Goal: Transaction & Acquisition: Purchase product/service

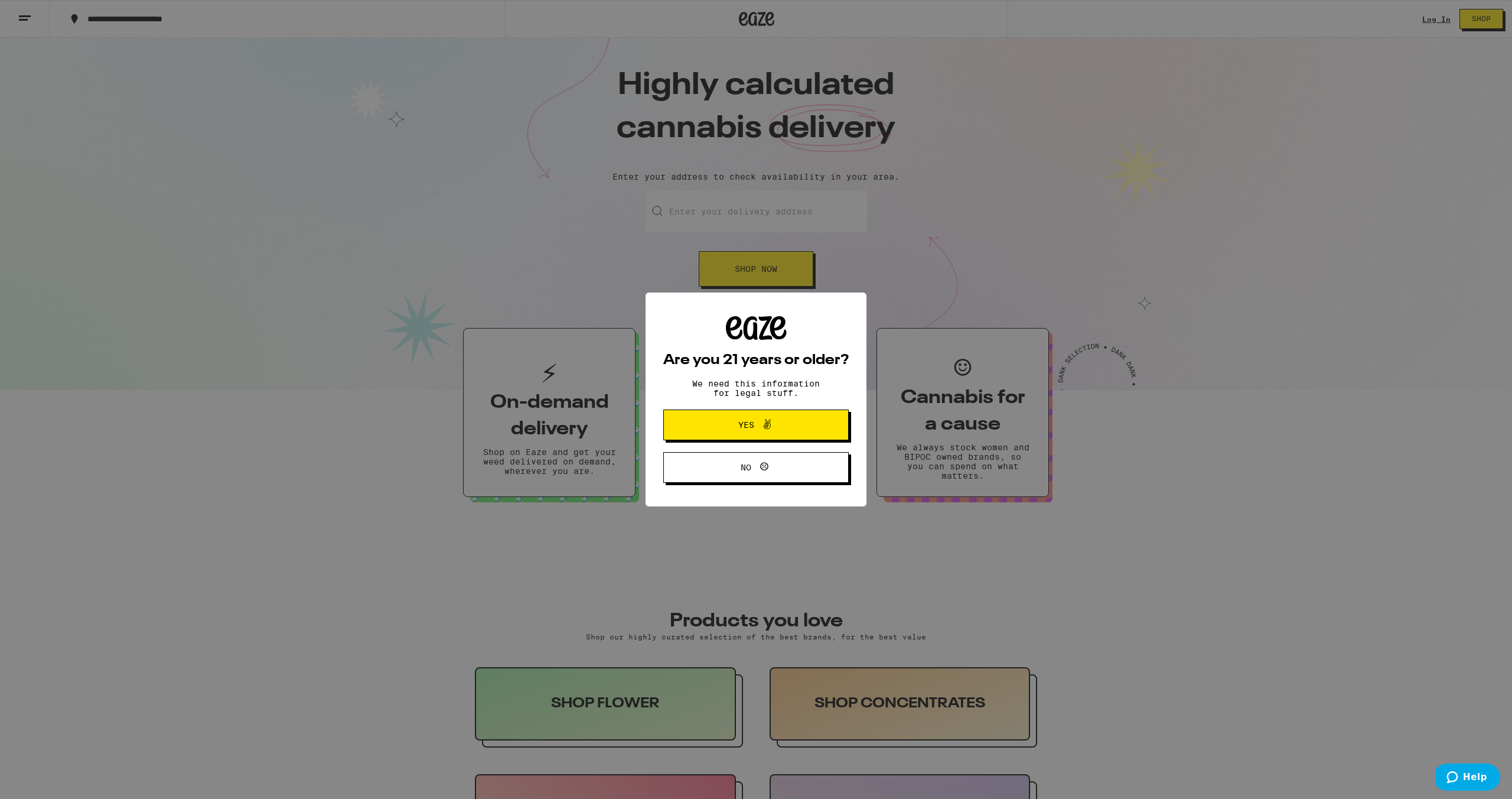
click at [791, 425] on span "Yes" at bounding box center [756, 425] width 89 height 15
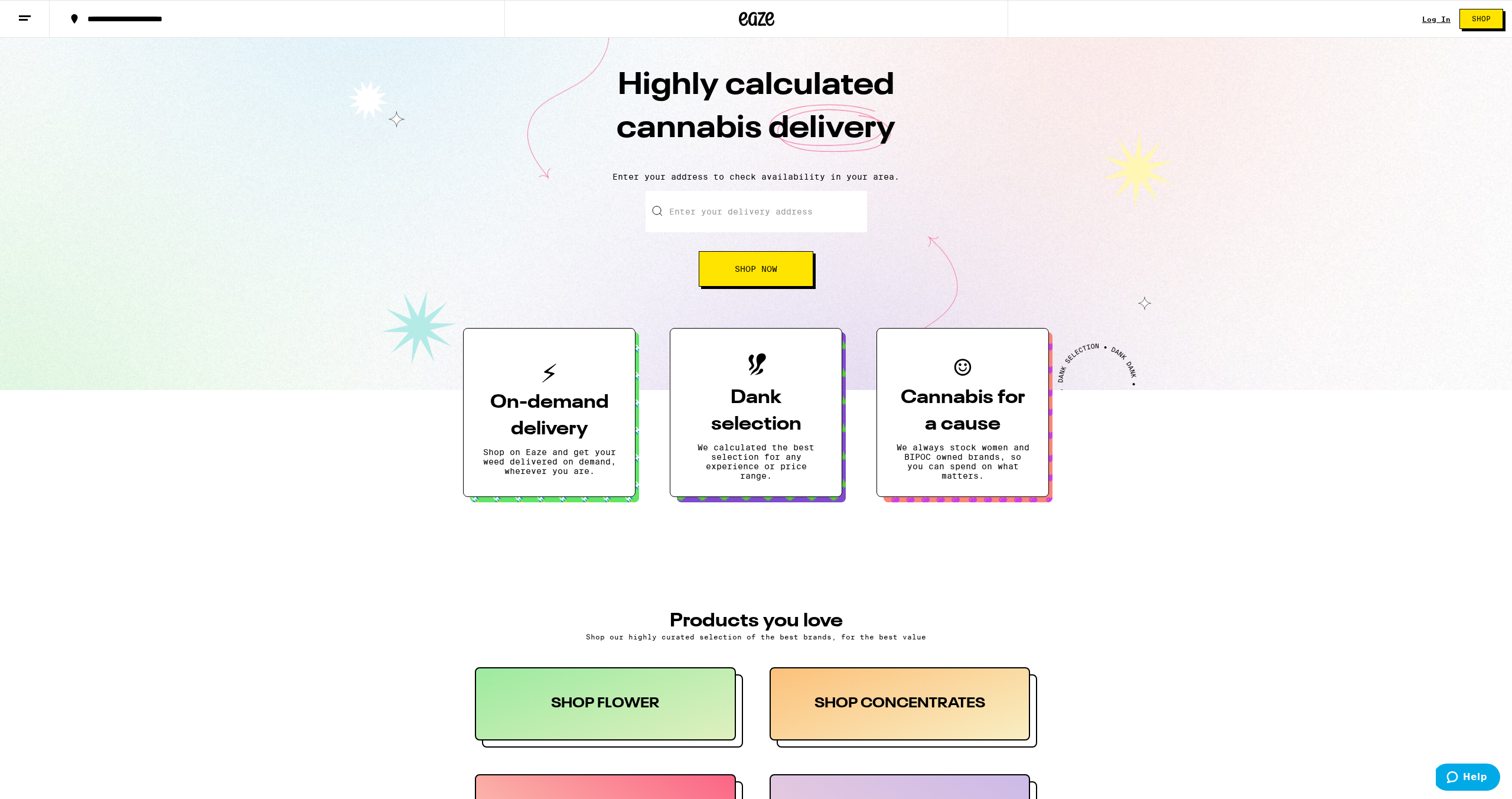
click at [1434, 18] on link "Log In" at bounding box center [1437, 19] width 29 height 8
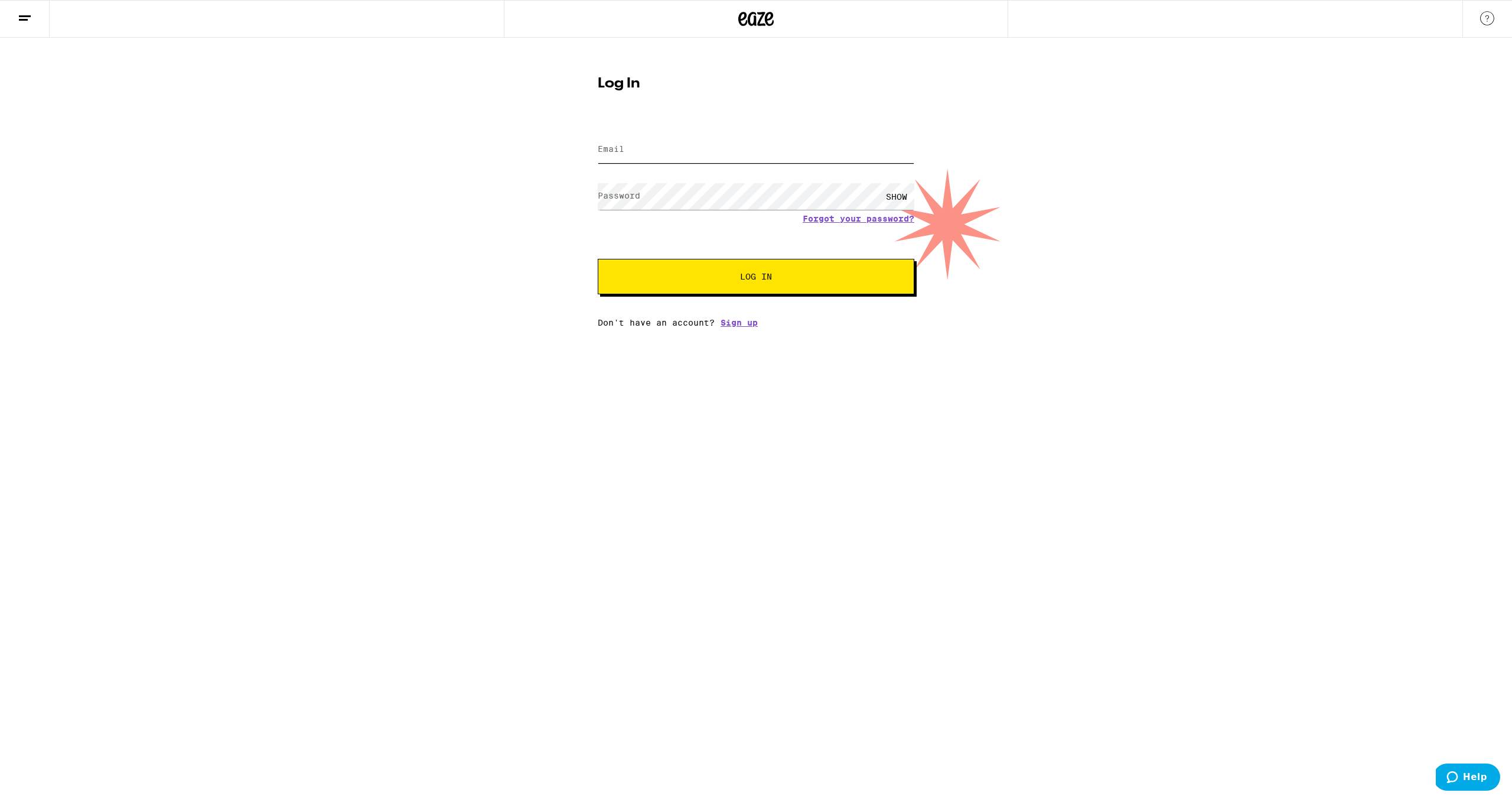
click at [733, 148] on input "Email" at bounding box center [756, 150] width 316 height 26
type input "[EMAIL_ADDRESS][DOMAIN_NAME]"
click at [747, 273] on span "Log In" at bounding box center [756, 277] width 32 height 9
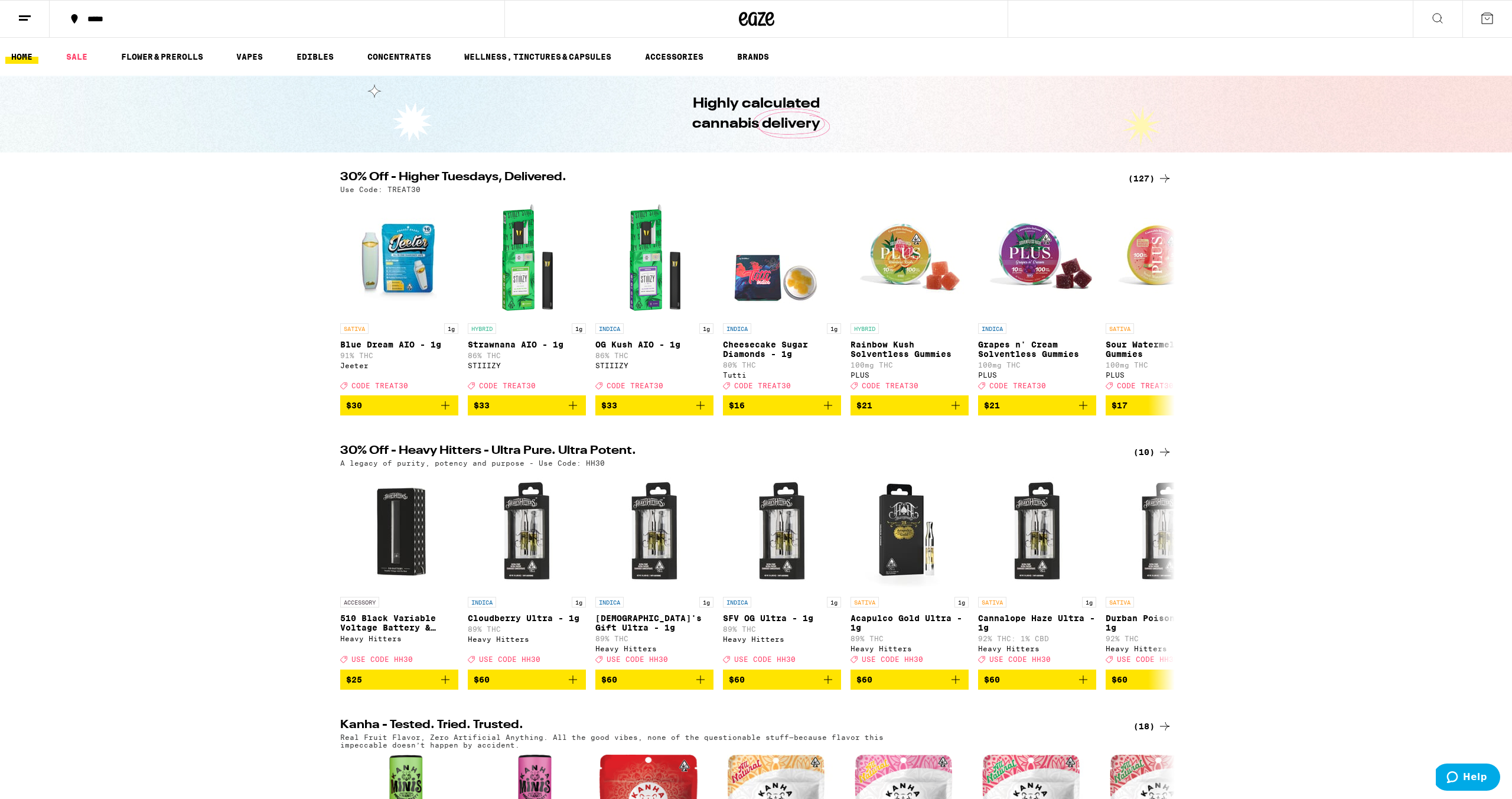
click at [175, 19] on div "*****" at bounding box center [284, 19] width 405 height 9
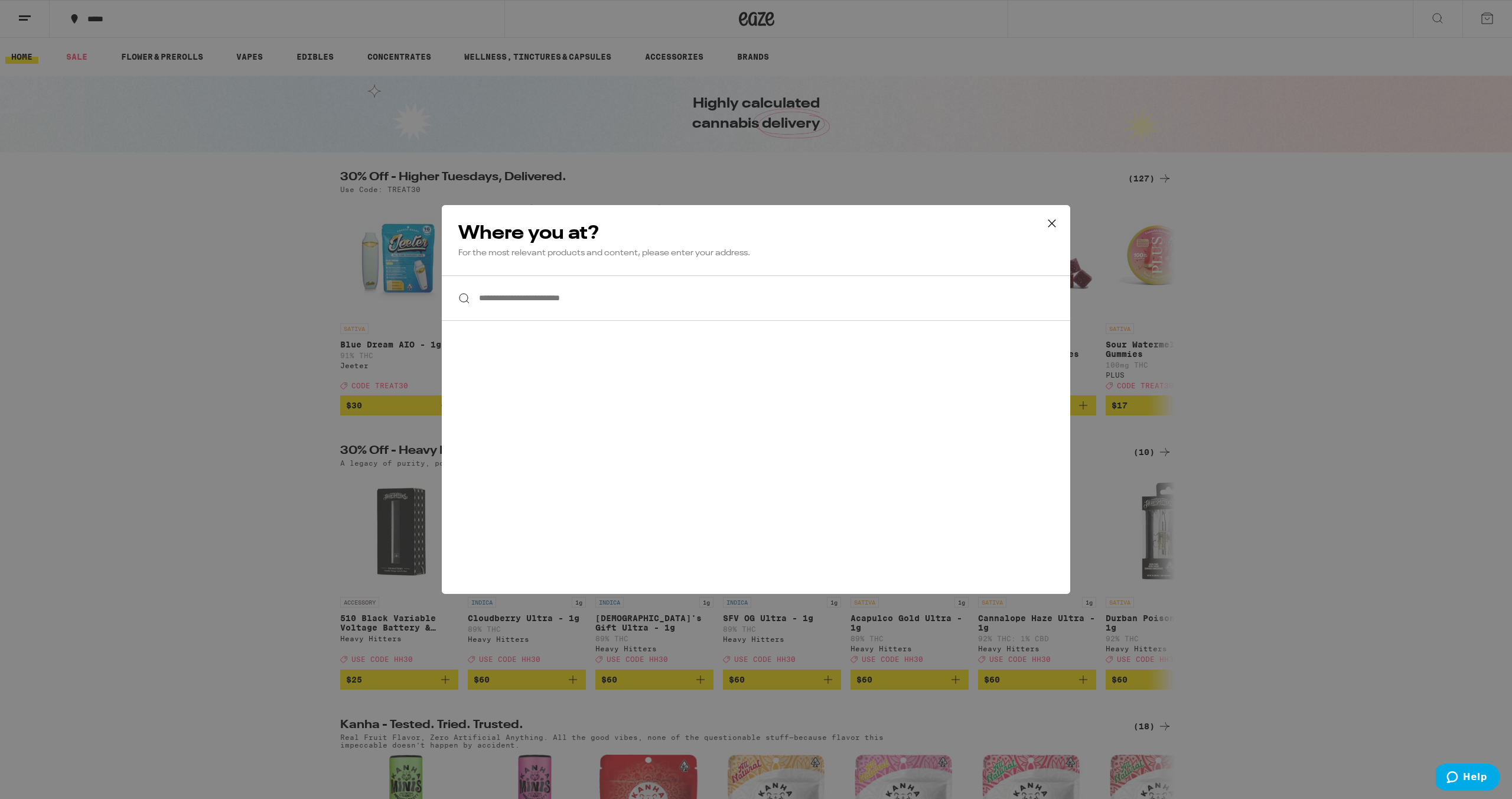
click at [580, 286] on input "**********" at bounding box center [756, 299] width 628 height 46
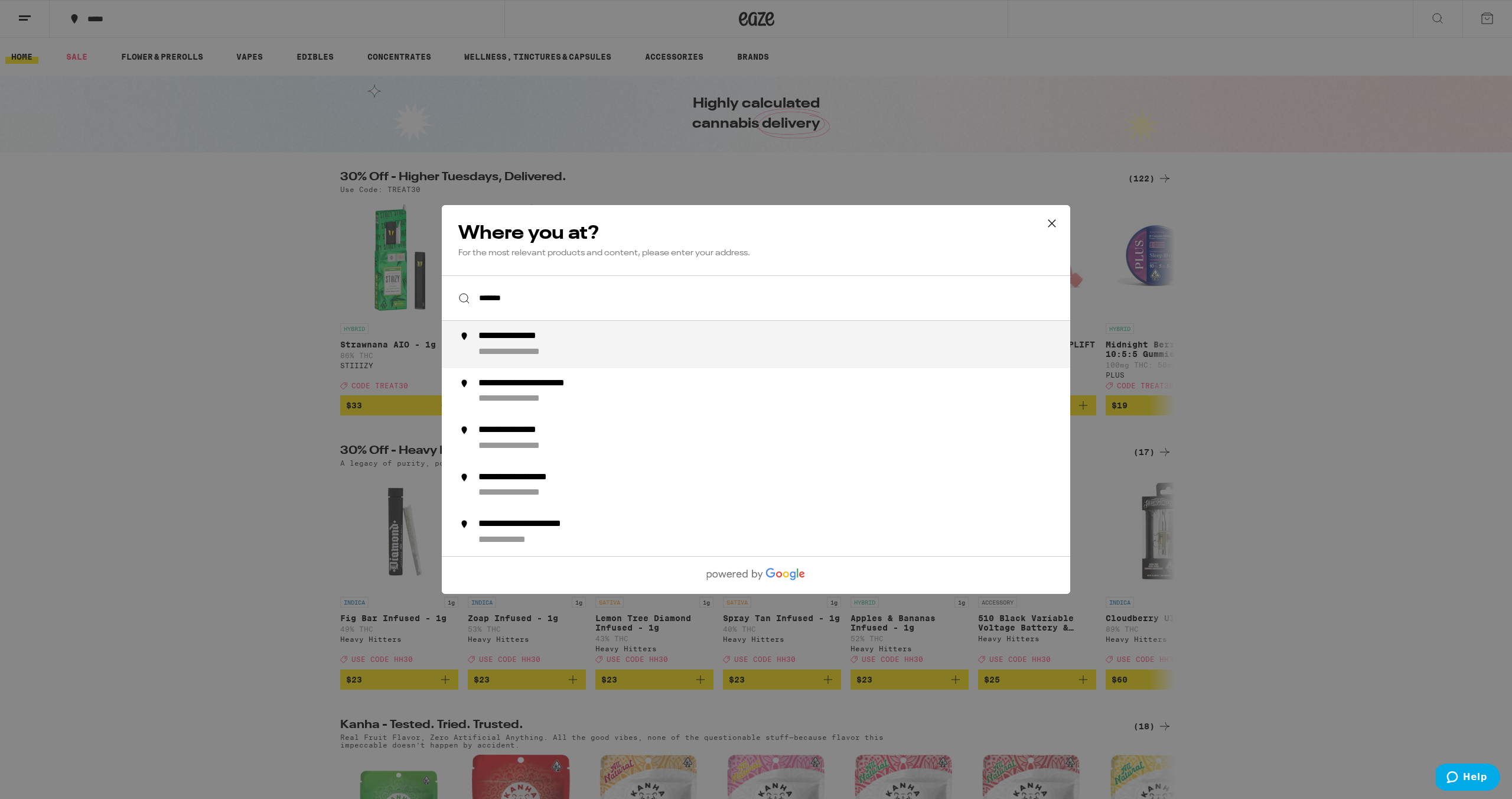
click at [578, 345] on div "**********" at bounding box center [780, 344] width 603 height 29
type input "**********"
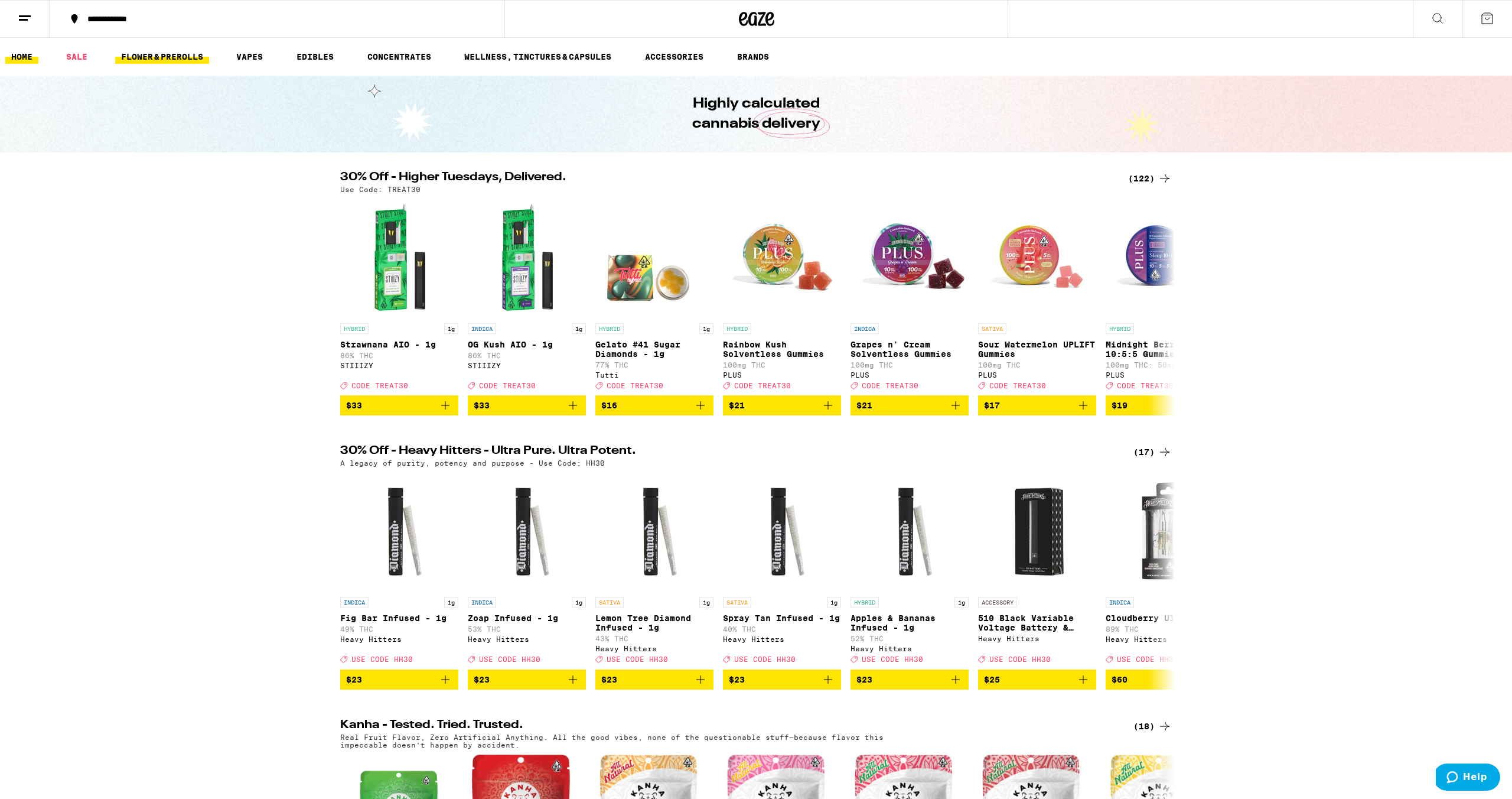
click at [171, 52] on link "FLOWER & PREROLLS" at bounding box center [162, 57] width 94 height 14
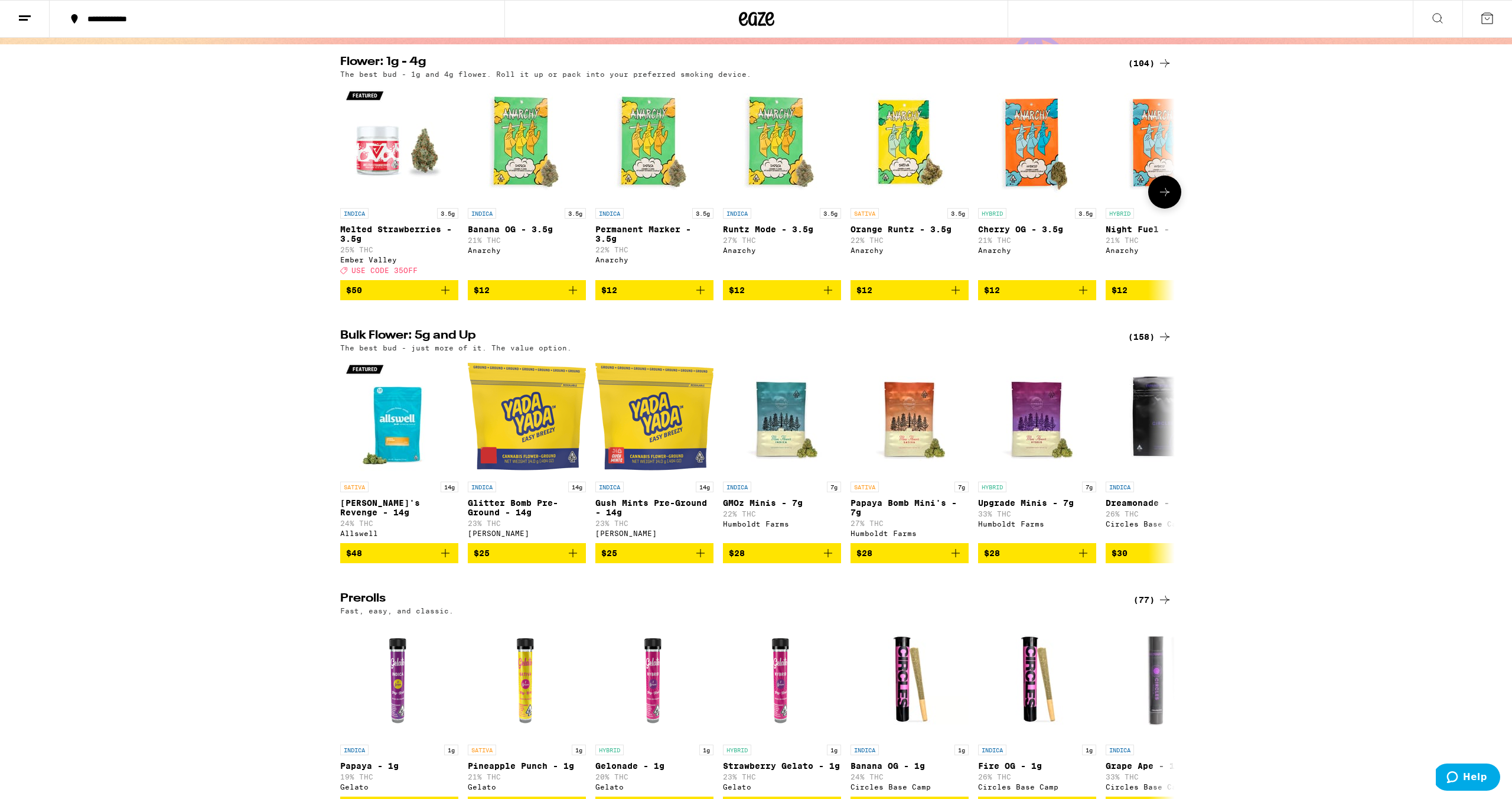
scroll to position [113, 0]
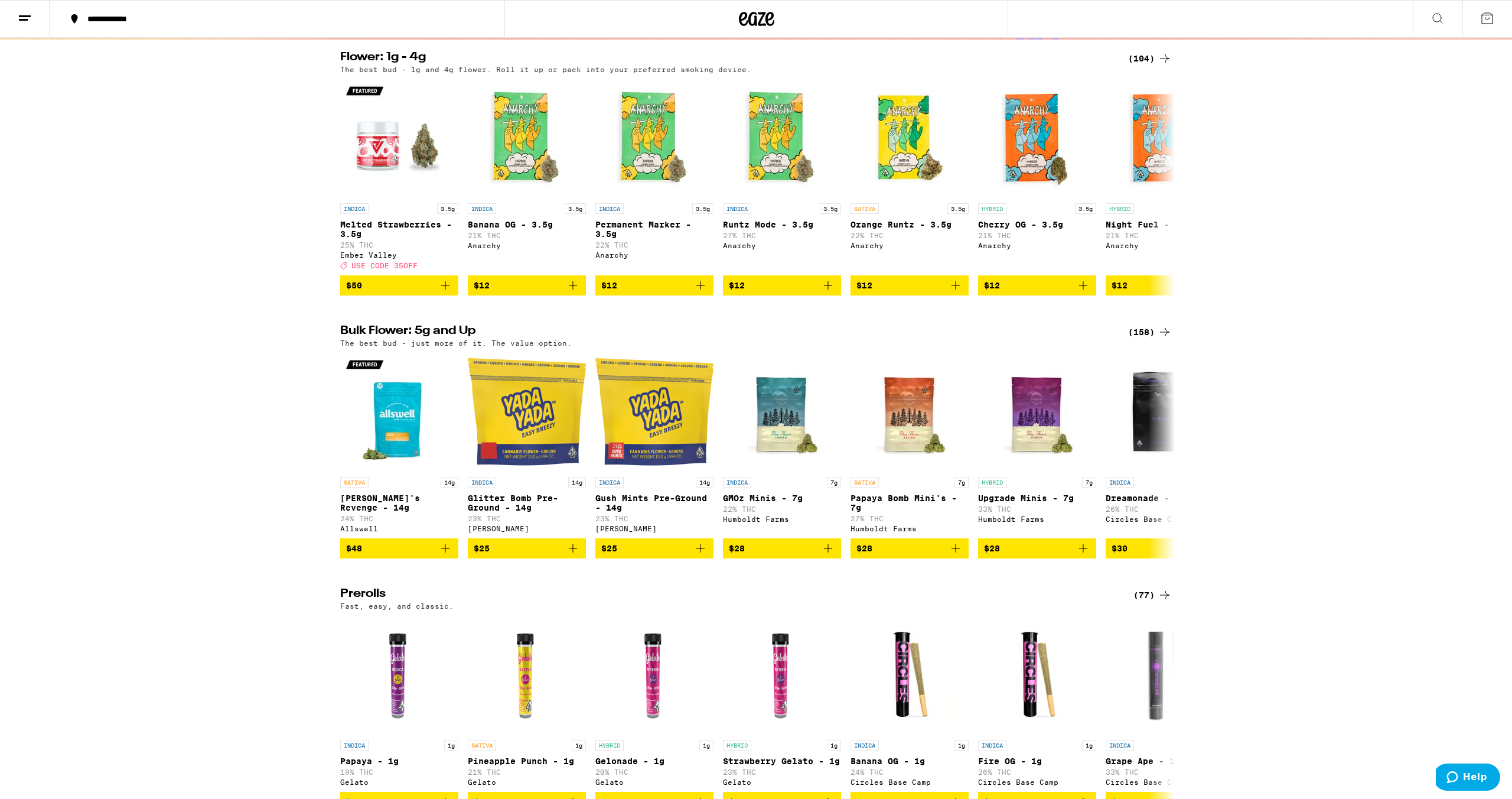
click at [1136, 339] on div "(158)" at bounding box center [1150, 332] width 44 height 14
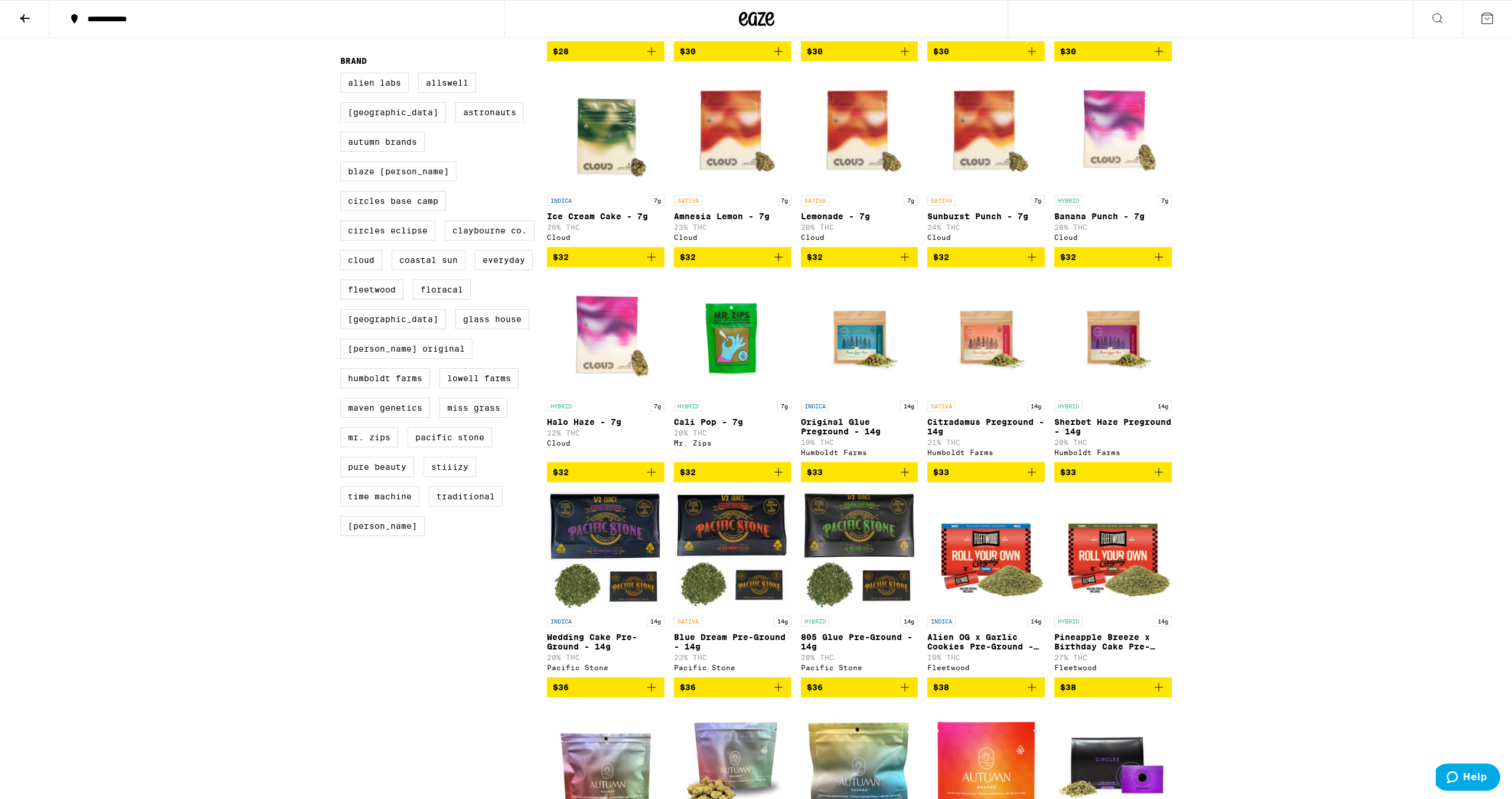
scroll to position [526, 0]
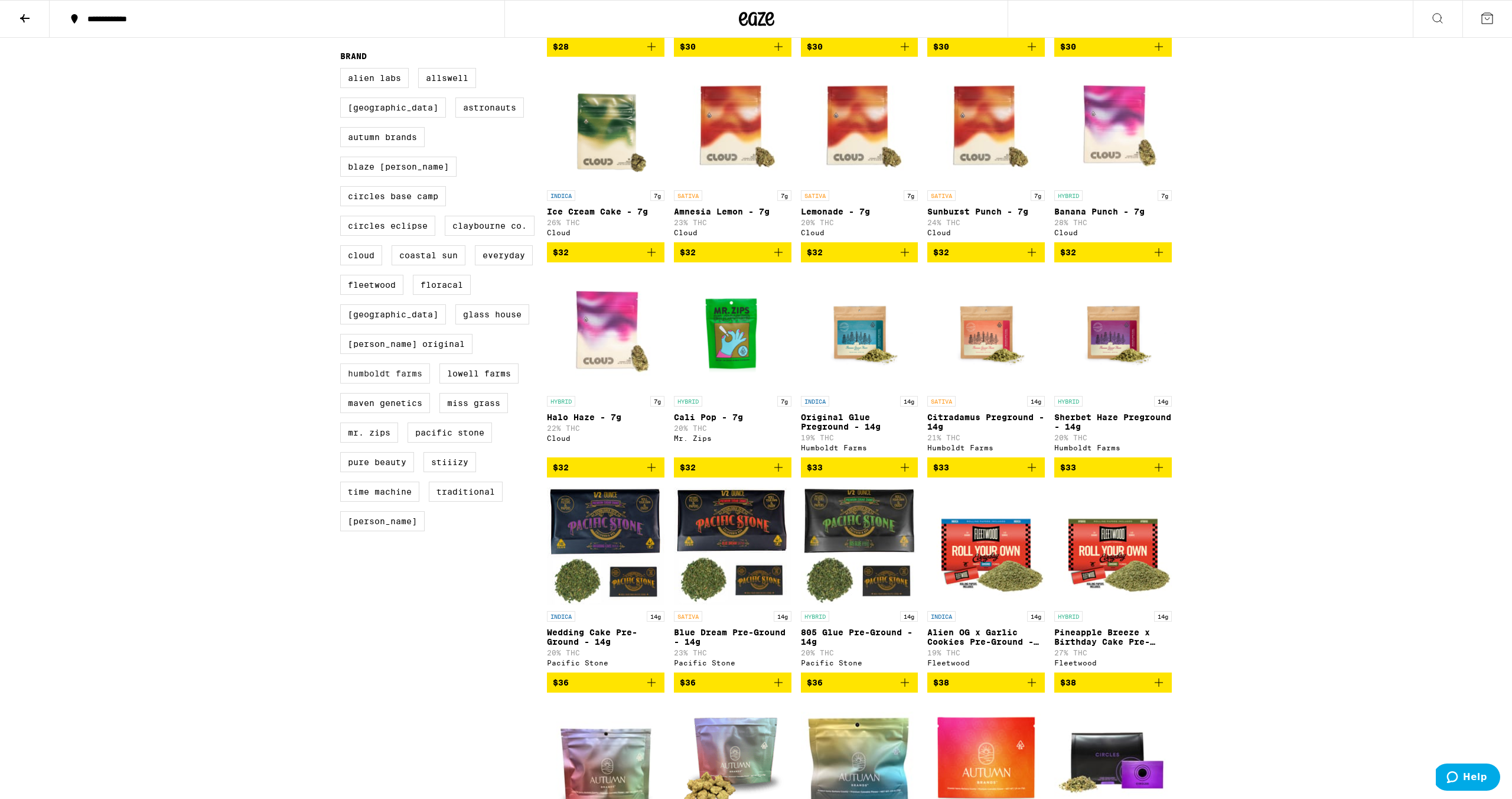
click at [409, 372] on label "Humboldt Farms" at bounding box center [384, 374] width 89 height 20
click at [343, 70] on input "Humboldt Farms" at bounding box center [343, 69] width 1 height 1
checkbox input "true"
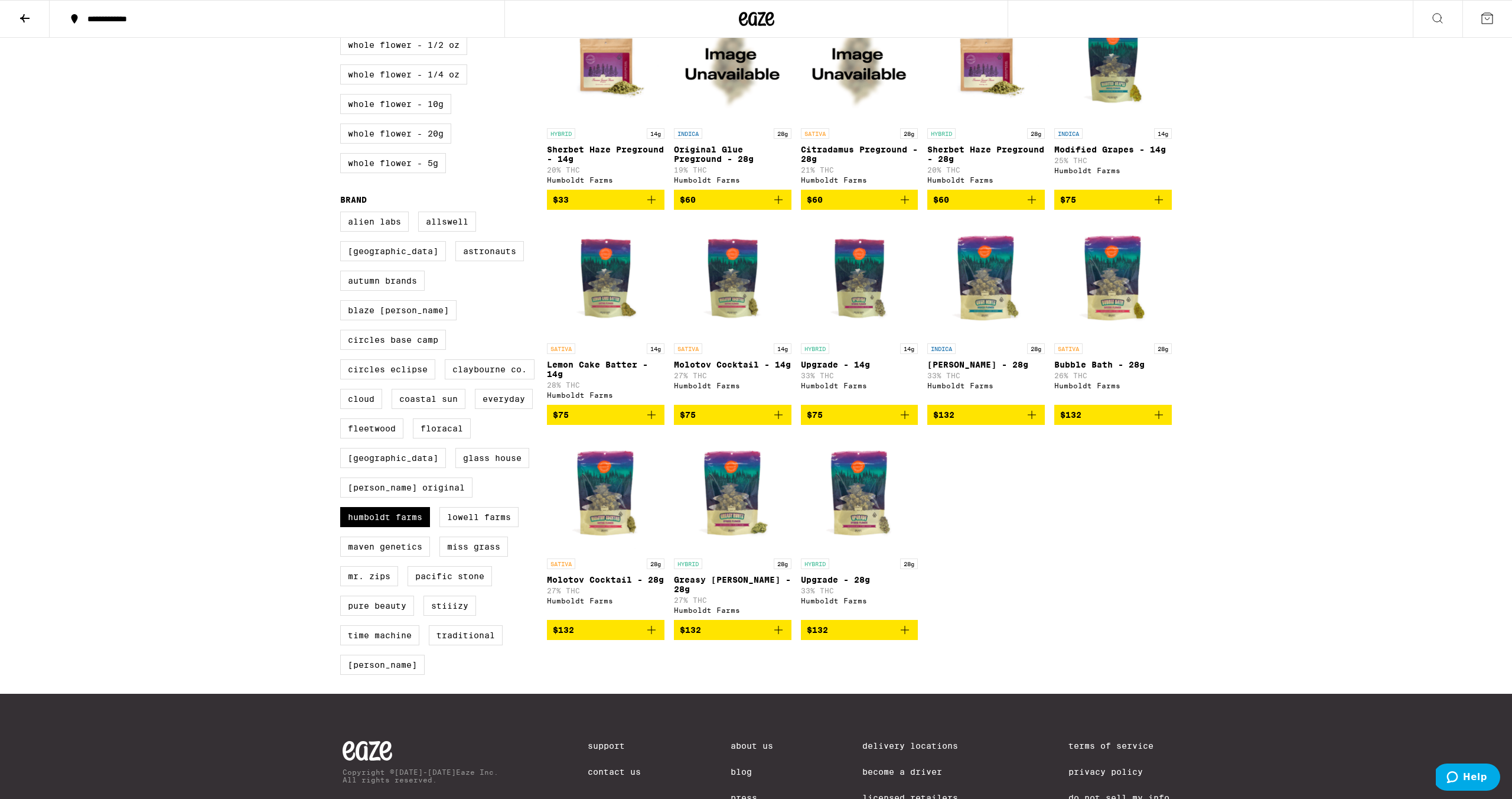
scroll to position [474, 0]
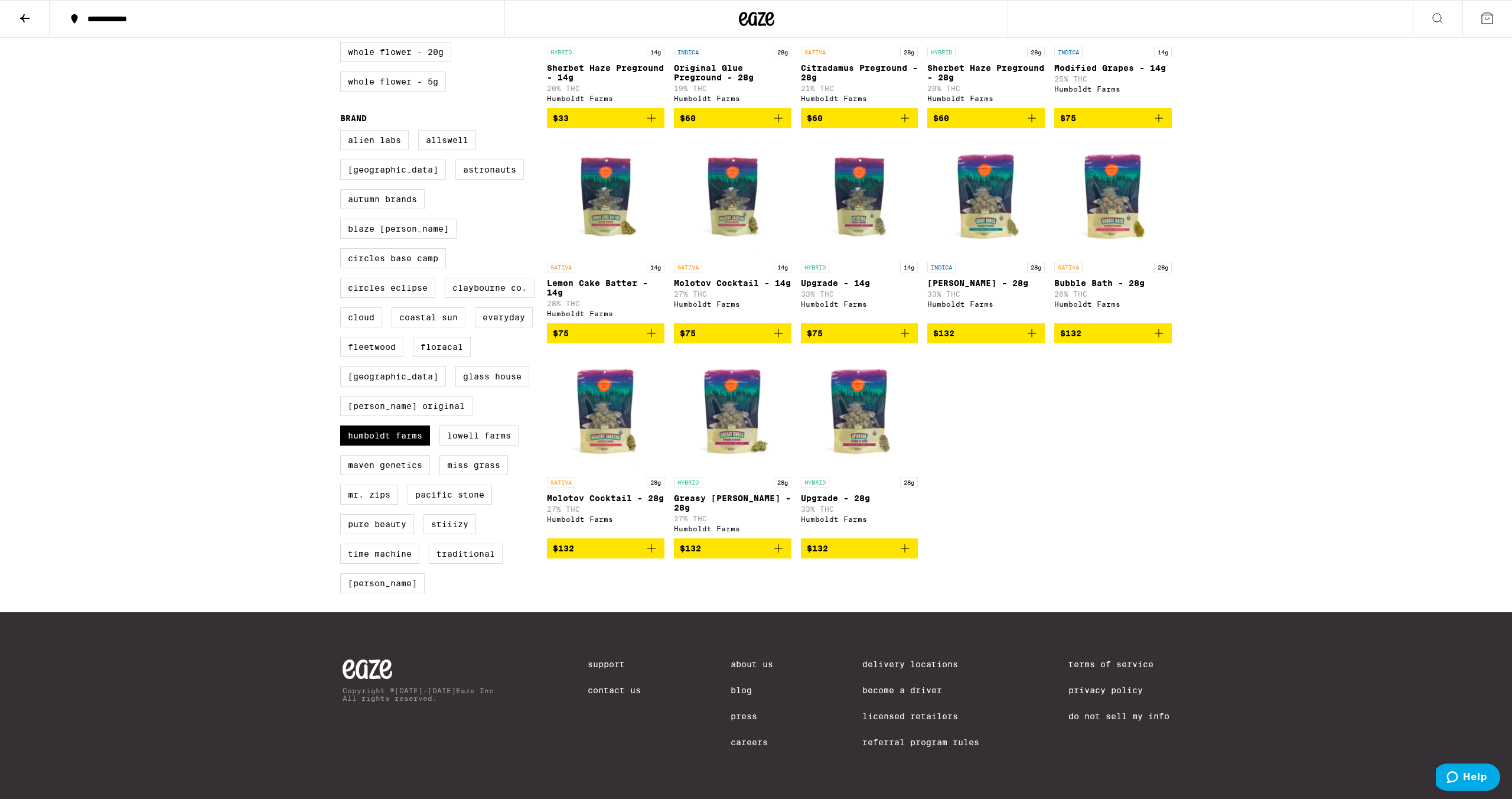
click at [608, 440] on img "Open page for Molotov Cocktail - 28g from Humboldt Farms" at bounding box center [605, 412] width 117 height 118
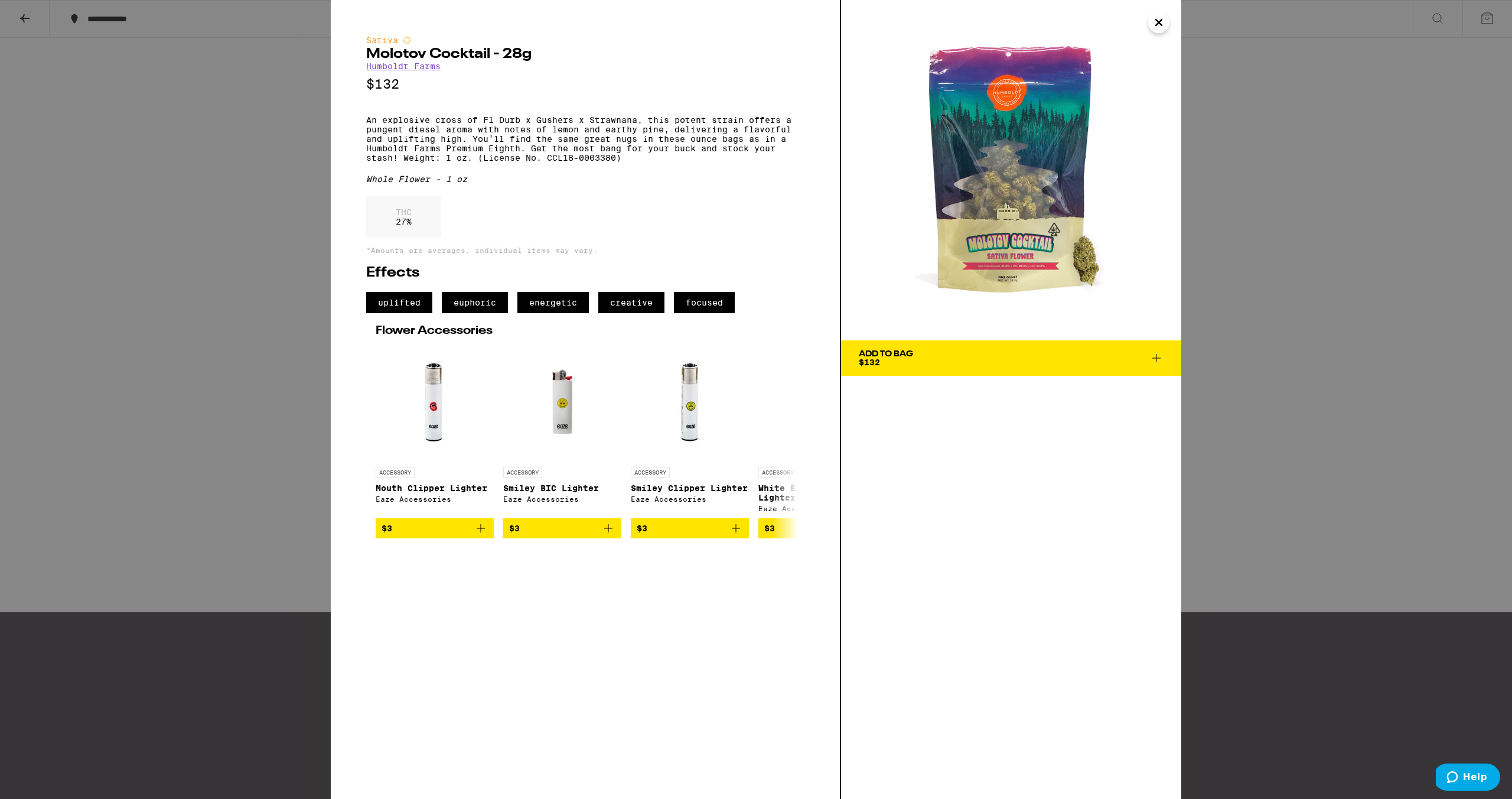
click at [965, 362] on span "Add To Bag $132" at bounding box center [1011, 358] width 305 height 16
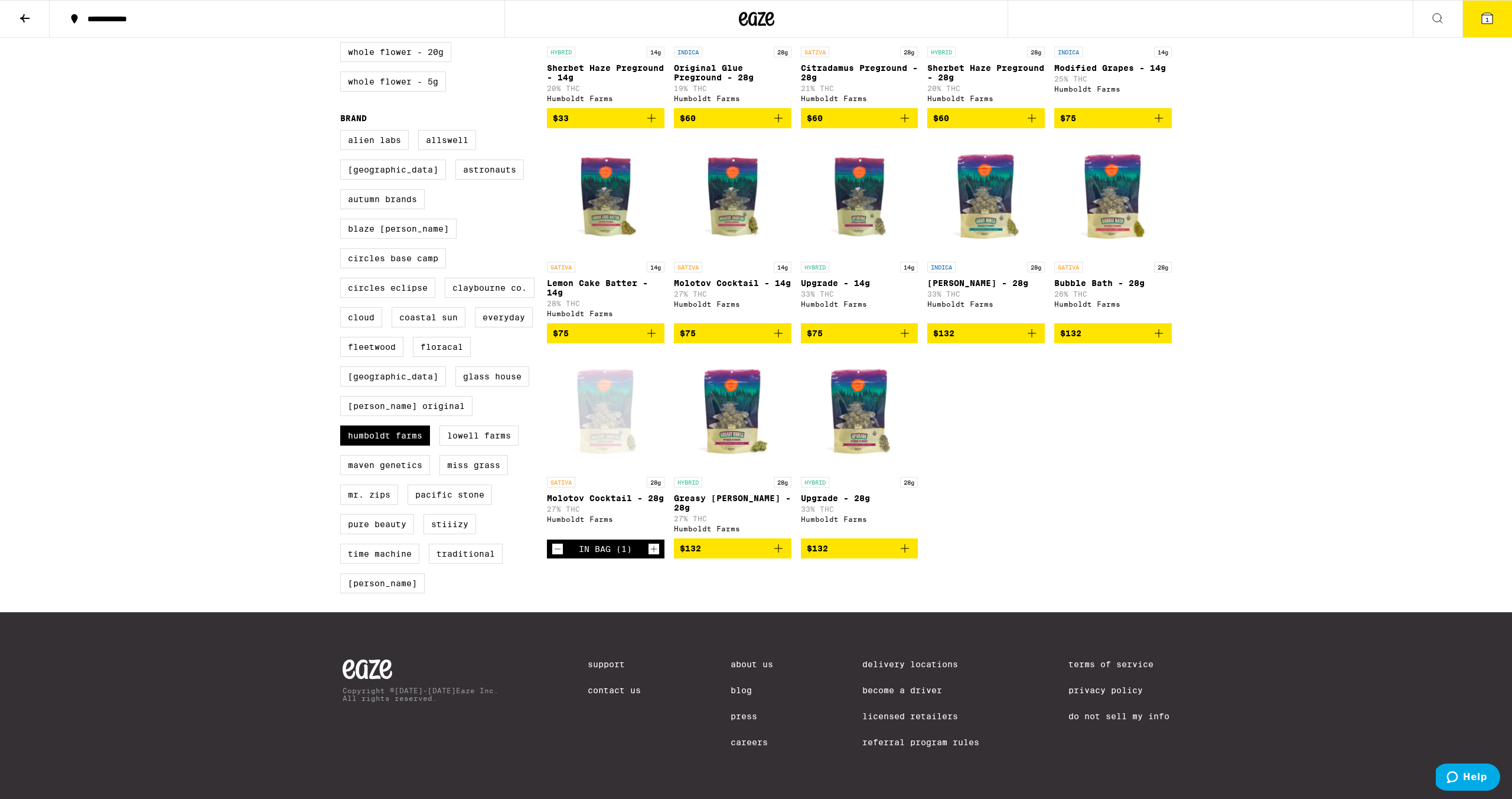
click at [1488, 21] on span "1" at bounding box center [1487, 19] width 4 height 7
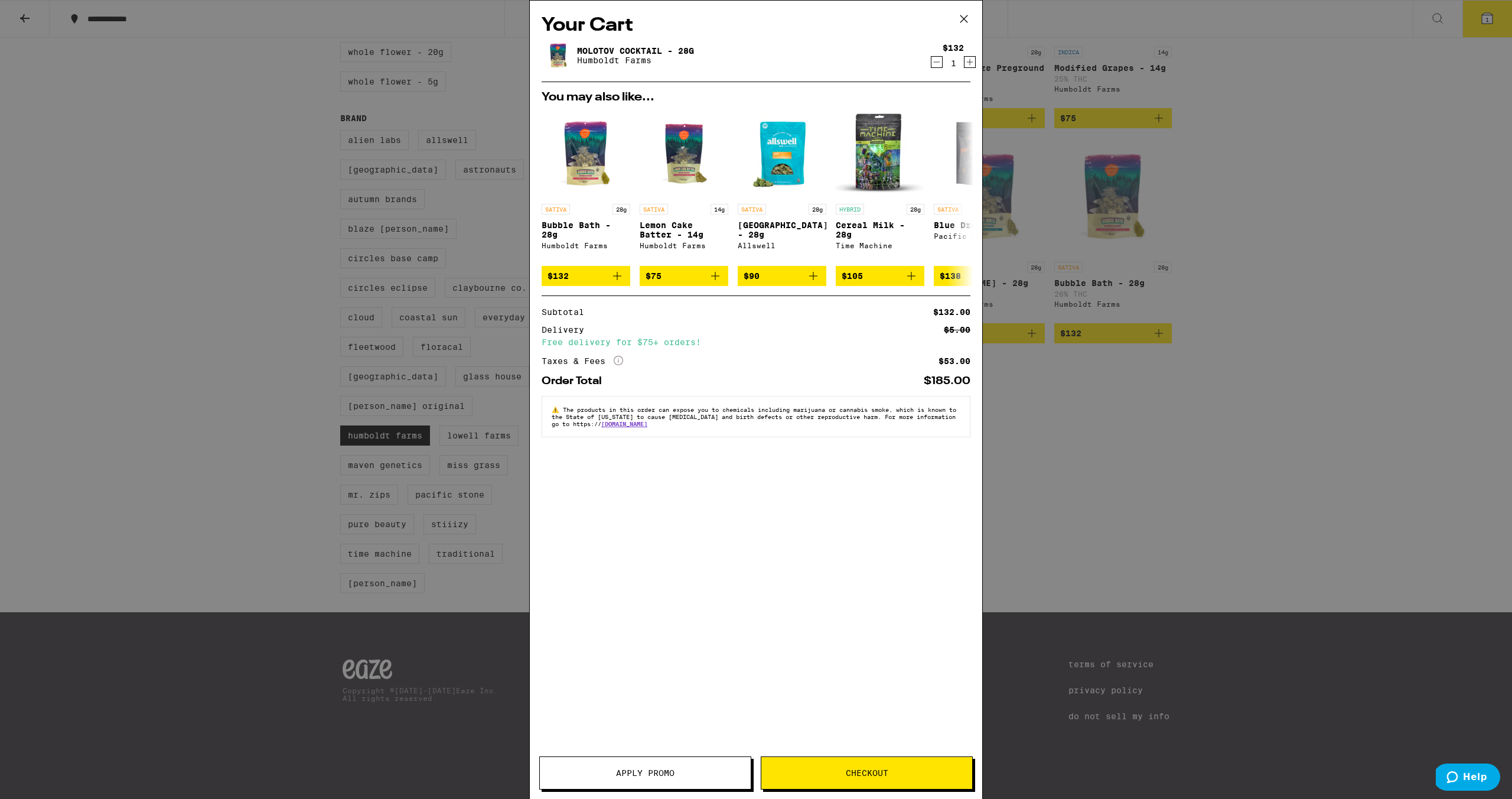
click at [926, 777] on span "Checkout" at bounding box center [867, 773] width 211 height 9
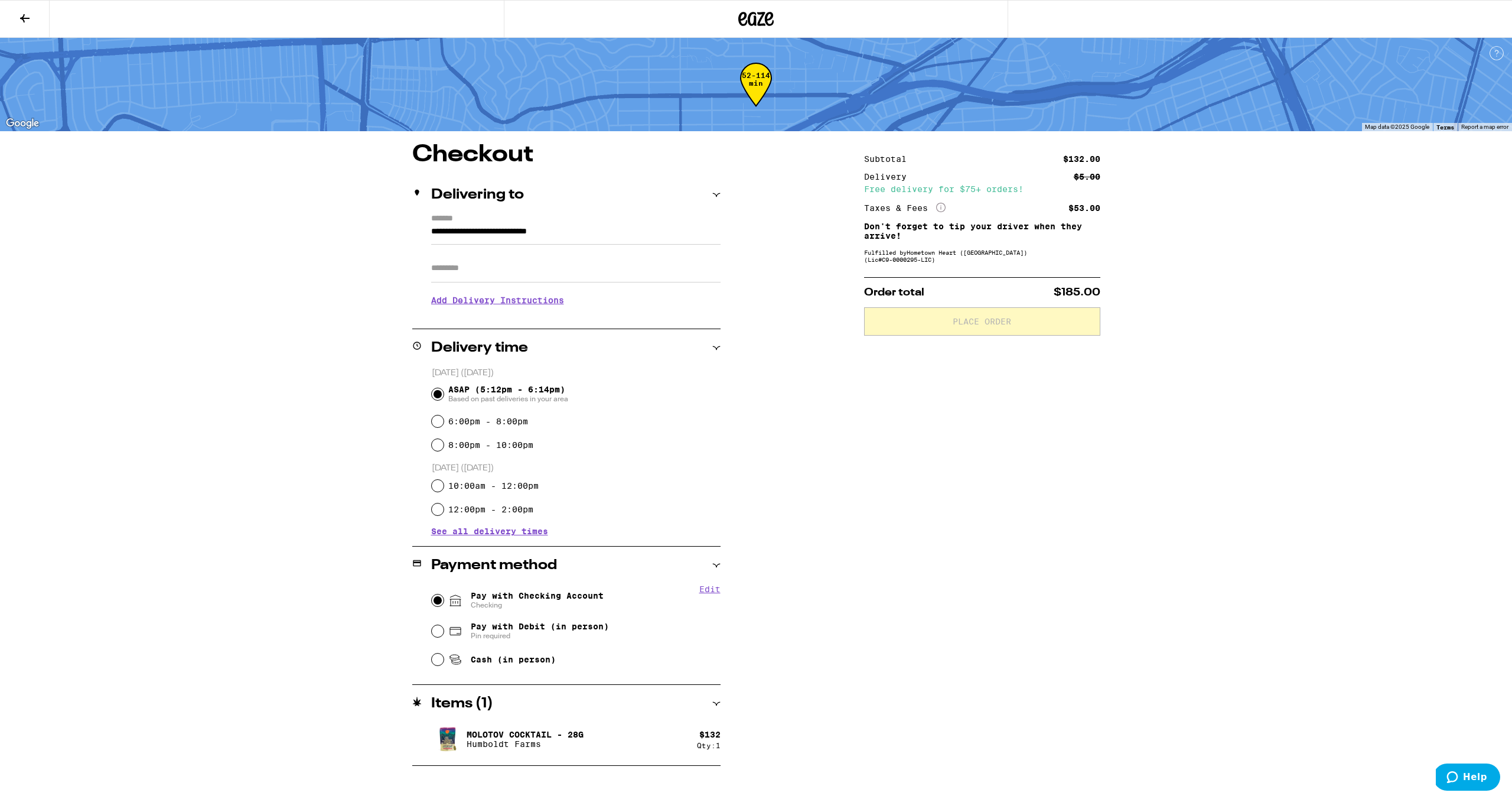
click at [435, 603] on input "Pay with Checking Account Checking" at bounding box center [437, 600] width 12 height 12
radio input "true"
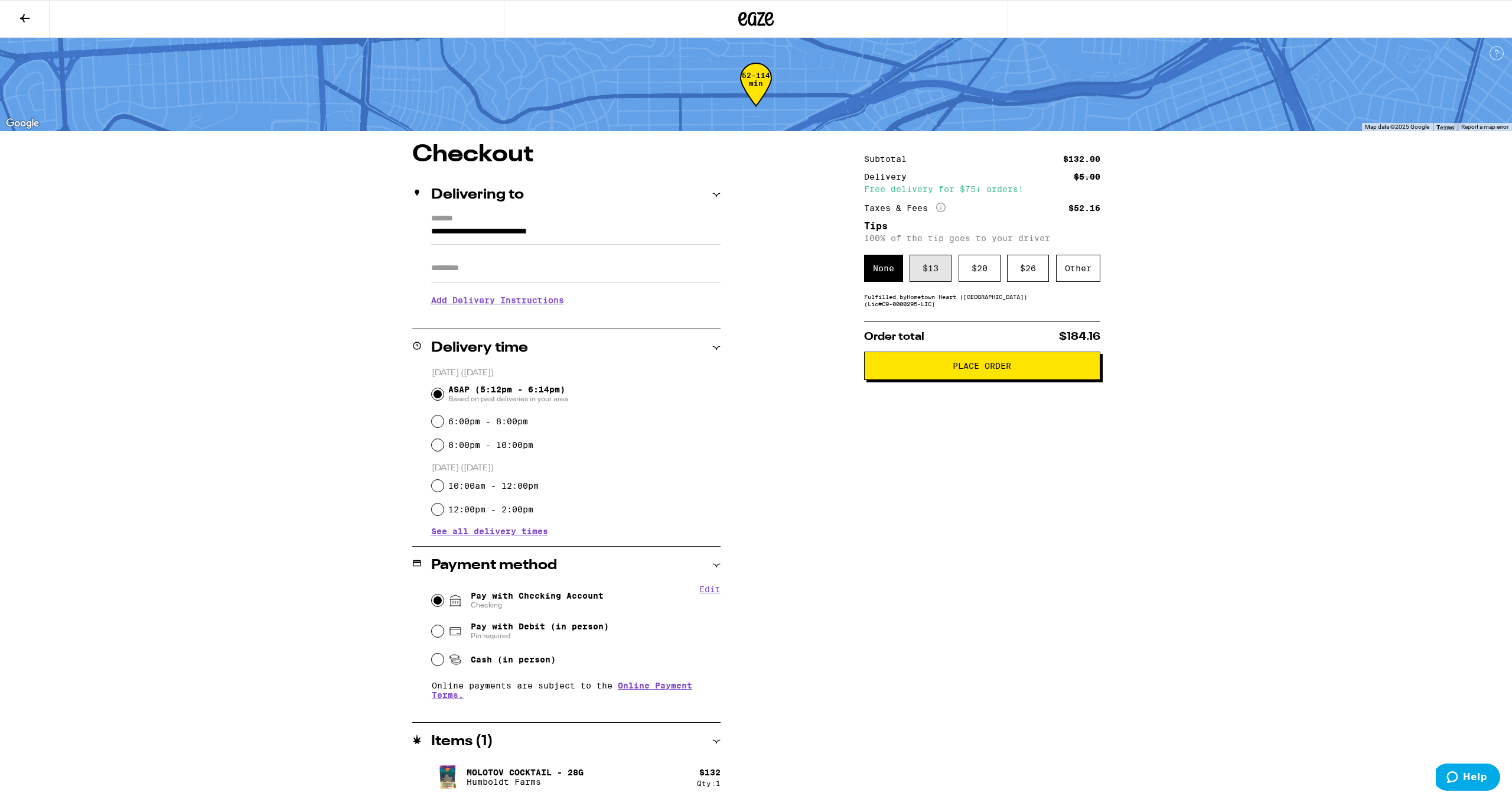
click at [942, 266] on div "$ 13" at bounding box center [930, 268] width 42 height 27
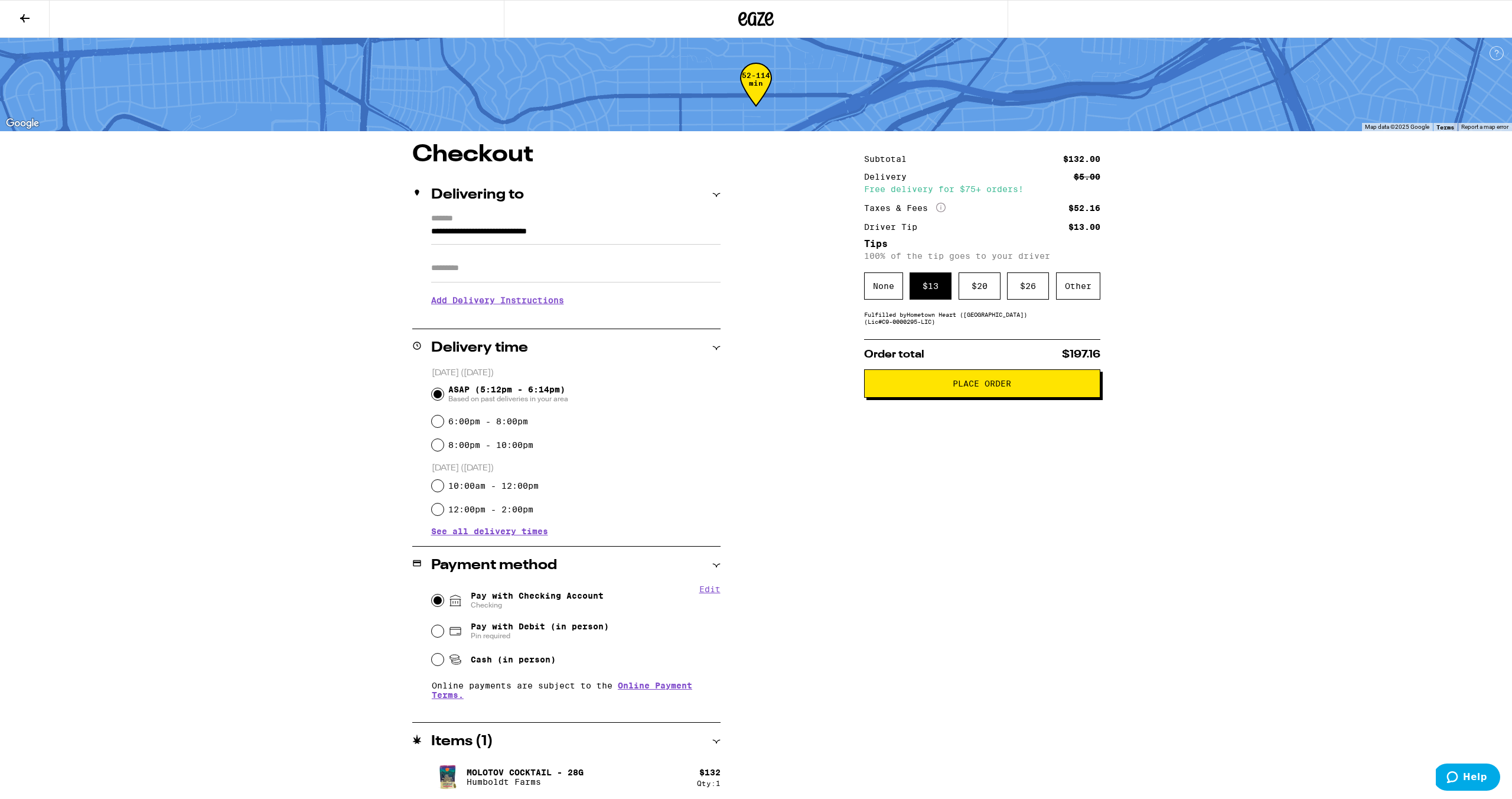
click at [975, 388] on span "Place Order" at bounding box center [982, 384] width 59 height 9
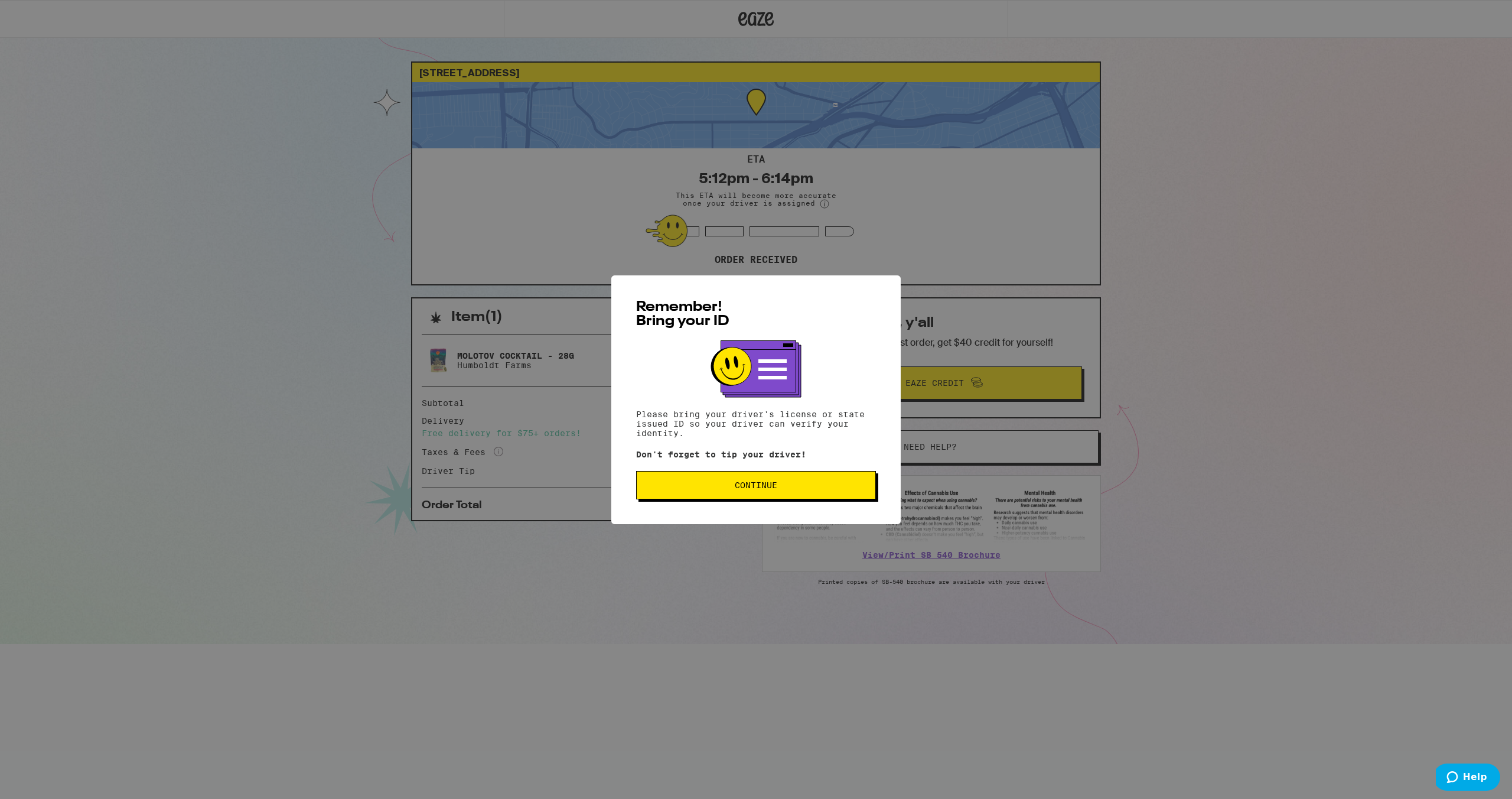
click at [774, 490] on span "Continue" at bounding box center [756, 485] width 42 height 9
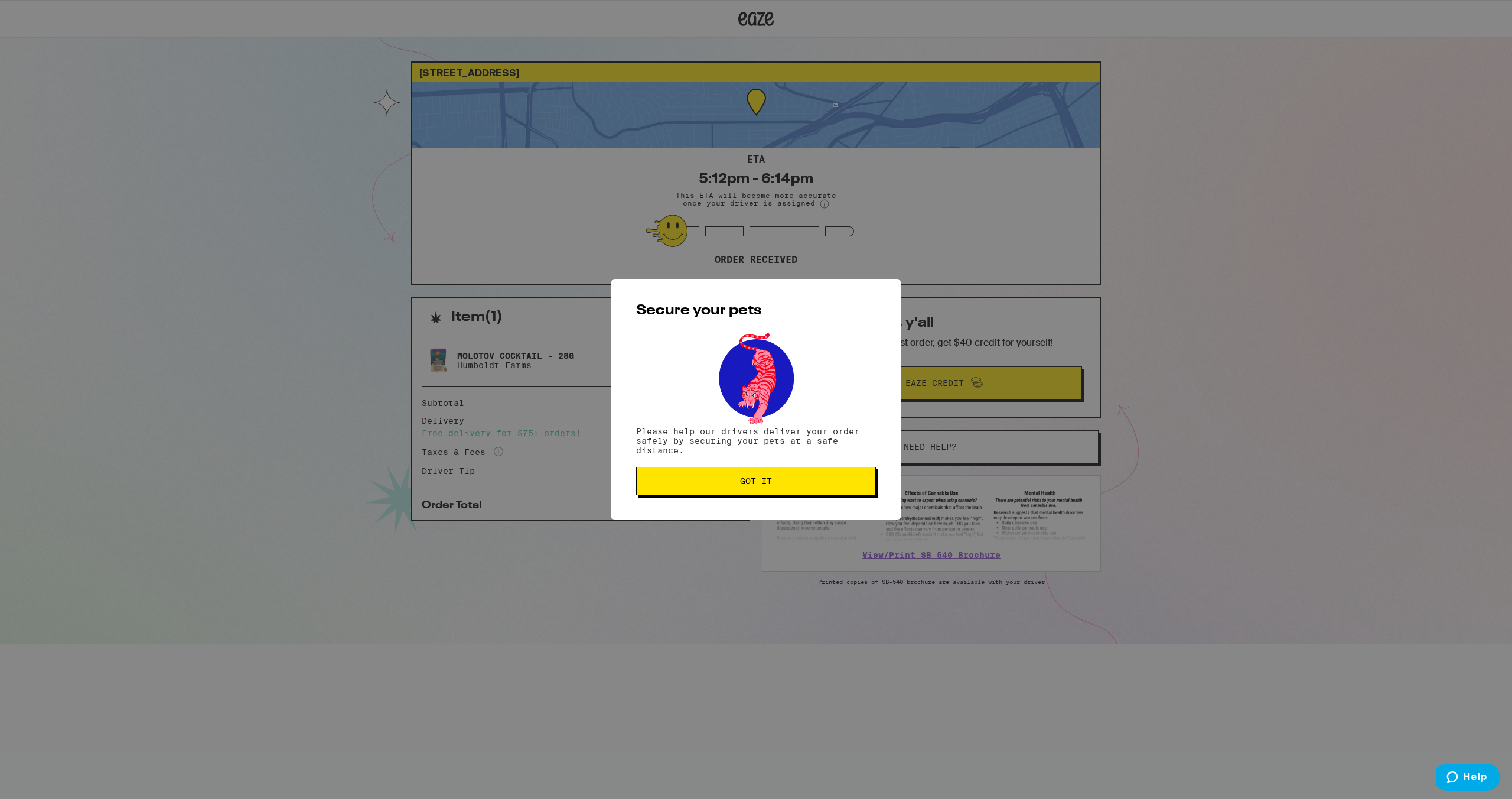
click at [774, 487] on button "Got it" at bounding box center [756, 481] width 240 height 29
